Goal: Check status: Check status

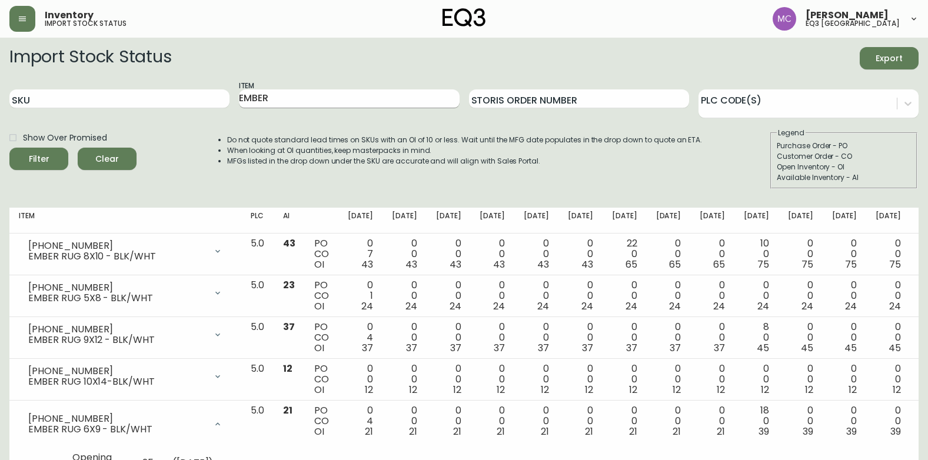
click at [303, 96] on input "EMBER" at bounding box center [349, 98] width 220 height 19
type input "E"
click at [186, 106] on input "SKU" at bounding box center [119, 98] width 220 height 19
paste input "[PHONE_NUMBER]"
click at [9, 148] on button "Filter" at bounding box center [38, 159] width 59 height 22
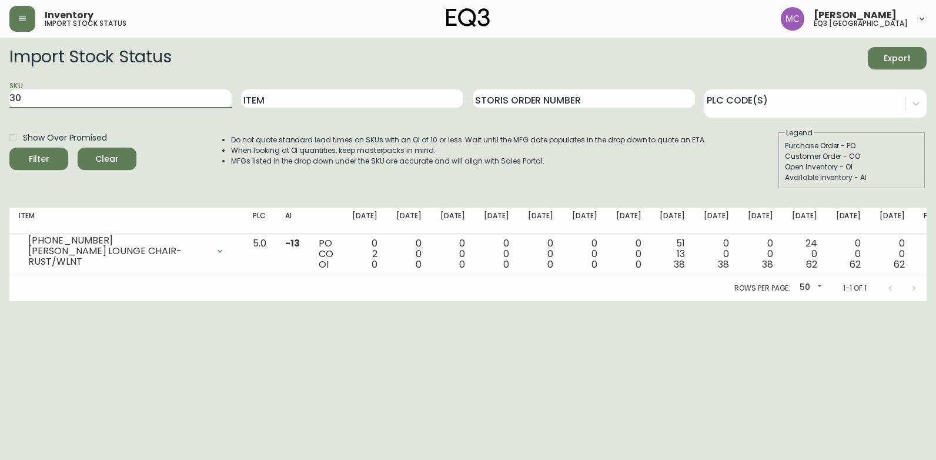
type input "3"
paste input "[PHONE_NUMBER]"
type input "[PHONE_NUMBER]"
click at [9, 148] on button "Filter" at bounding box center [38, 159] width 59 height 22
